Goal: Information Seeking & Learning: Learn about a topic

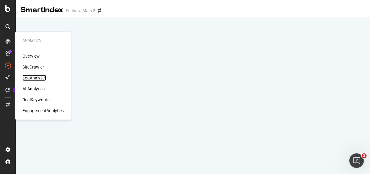
click at [38, 78] on div "LogAnalyzer" at bounding box center [34, 78] width 24 height 6
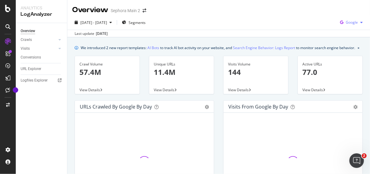
click at [347, 22] on span "Google" at bounding box center [351, 22] width 12 height 5
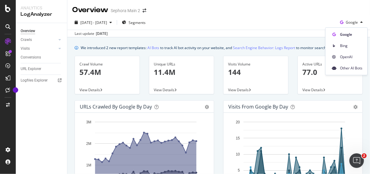
click at [270, 18] on div "[DATE] - [DATE] Segments Google" at bounding box center [218, 24] width 302 height 12
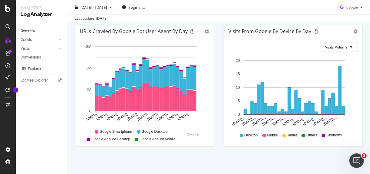
scroll to position [331, 0]
click at [49, 47] on link "Visits" at bounding box center [39, 48] width 36 height 6
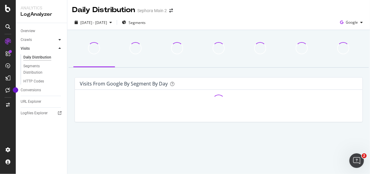
click at [59, 40] on icon at bounding box center [59, 40] width 2 height 4
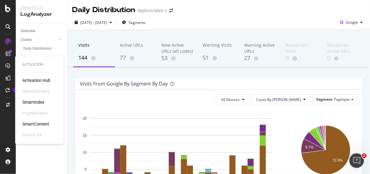
click at [40, 85] on div "Activation Hub SpeedWorkers SmartIndex PageWorkers SmartContent SmartLink" at bounding box center [39, 107] width 34 height 61
click at [35, 80] on div "Activation Hub" at bounding box center [36, 80] width 28 height 6
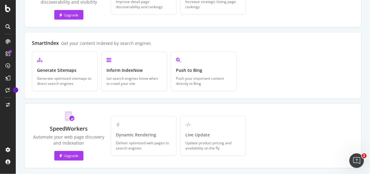
scroll to position [261, 0]
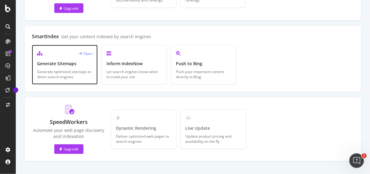
click at [88, 50] on div "Open" at bounding box center [64, 53] width 55 height 7
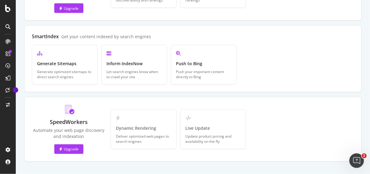
scroll to position [260, 0]
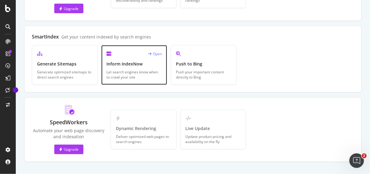
click at [161, 51] on div "Open" at bounding box center [155, 53] width 14 height 5
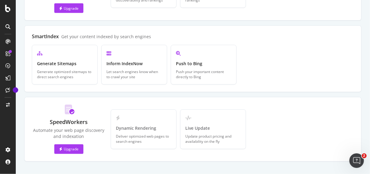
scroll to position [259, 0]
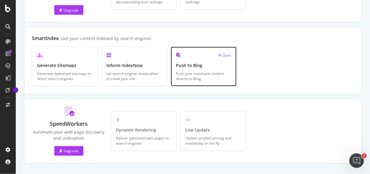
click at [222, 53] on div "Open" at bounding box center [225, 55] width 14 height 5
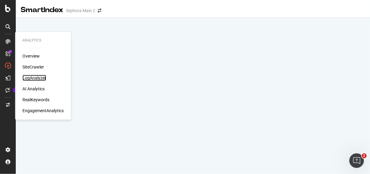
click at [37, 77] on div "LogAnalyzer" at bounding box center [34, 78] width 24 height 6
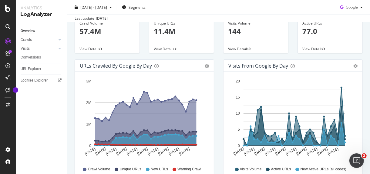
scroll to position [28, 0]
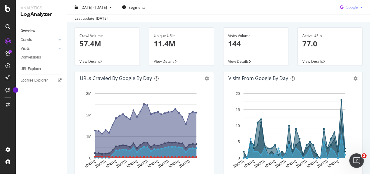
click at [346, 7] on span "Google" at bounding box center [351, 7] width 12 height 5
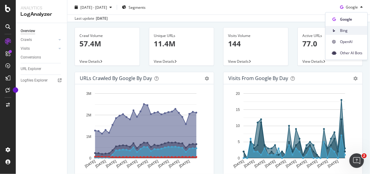
click at [348, 30] on span "Bing" at bounding box center [351, 30] width 22 height 5
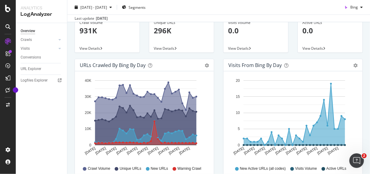
scroll to position [42, 0]
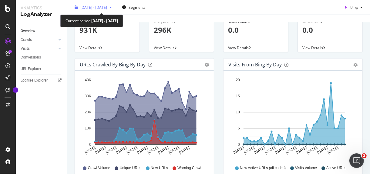
click at [107, 7] on span "[DATE] - [DATE]" at bounding box center [93, 7] width 27 height 5
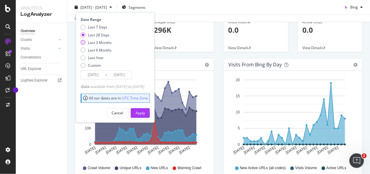
click at [97, 41] on div "Last 3 Months" at bounding box center [100, 42] width 24 height 5
type input "[DATE]"
click at [145, 113] on div "Apply" at bounding box center [139, 112] width 9 height 5
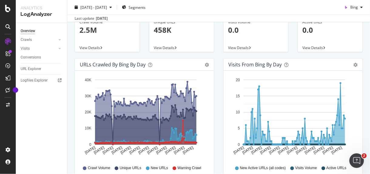
click at [181, 131] on icon "A chart." at bounding box center [145, 124] width 101 height 39
click at [182, 131] on icon "A chart." at bounding box center [145, 133] width 101 height 24
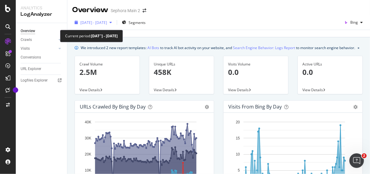
click at [105, 22] on span "[DATE] - [DATE]" at bounding box center [93, 22] width 27 height 5
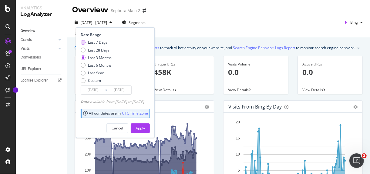
click at [102, 43] on div "Last 7 Days" at bounding box center [97, 42] width 19 height 5
type input "[DATE]"
click at [145, 127] on div "Apply" at bounding box center [139, 127] width 9 height 5
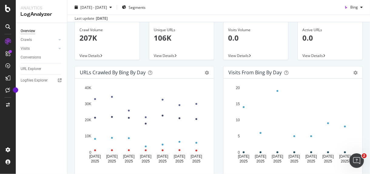
scroll to position [48, 0]
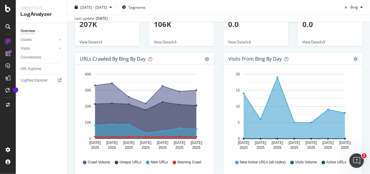
click at [233, 148] on icon "[DATE] [DATE] [DATE] [DATE] [DATE] [DATE] [DATE] 0 5 10 15 20" at bounding box center [291, 112] width 127 height 84
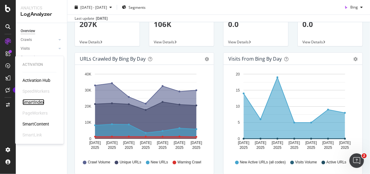
click at [29, 103] on div "SmartIndex" at bounding box center [33, 102] width 22 height 6
